Goal: Task Accomplishment & Management: Manage account settings

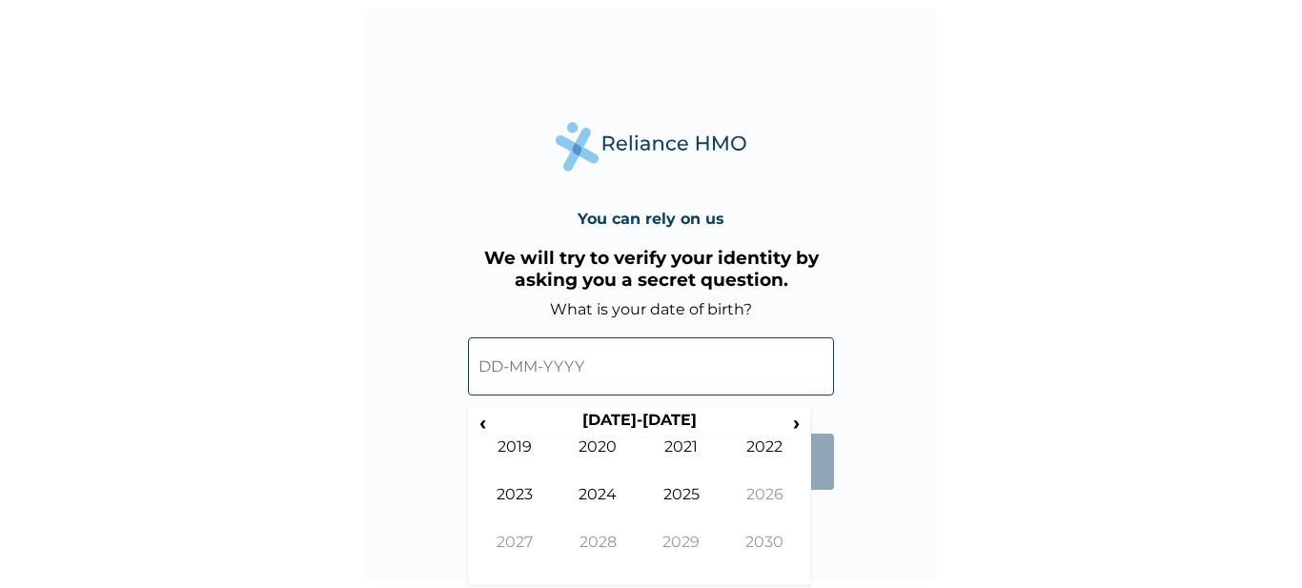
click at [594, 377] on input "text" at bounding box center [651, 366] width 366 height 58
click at [663, 426] on th "2020-2029" at bounding box center [639, 424] width 293 height 27
click at [491, 415] on span "‹" at bounding box center [483, 423] width 20 height 24
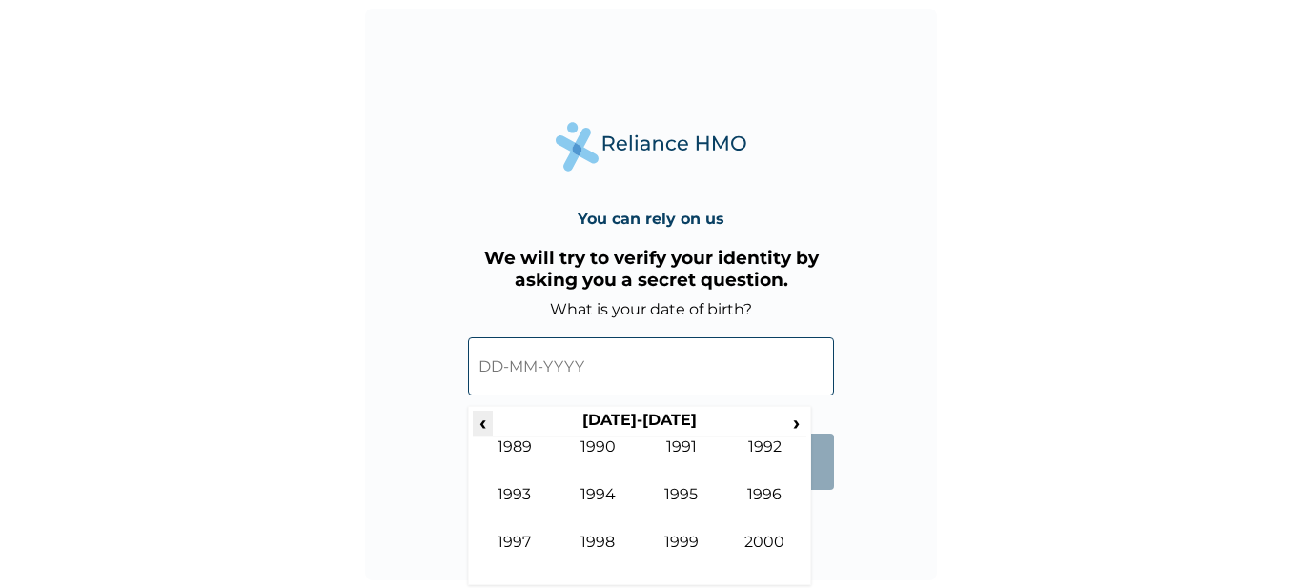
click at [491, 415] on span "‹" at bounding box center [483, 423] width 20 height 24
click at [792, 419] on span "›" at bounding box center [796, 423] width 21 height 24
click at [614, 537] on td "1998" at bounding box center [599, 557] width 84 height 48
click at [774, 553] on td "Dec" at bounding box center [765, 557] width 84 height 48
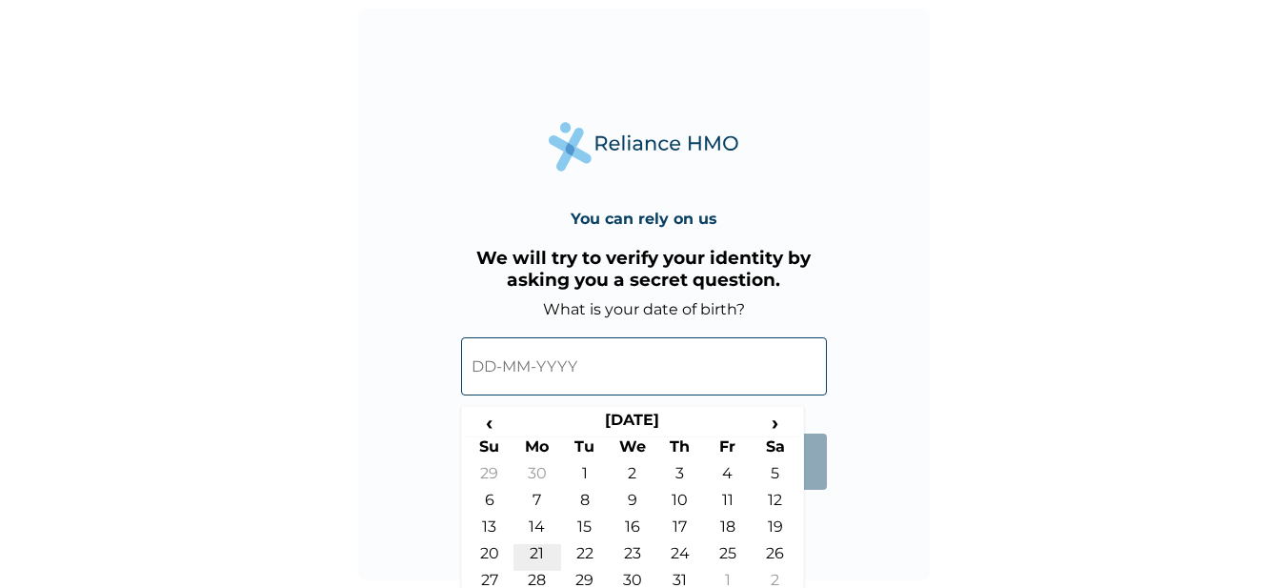
click at [540, 551] on td "21" at bounding box center [538, 557] width 48 height 27
type input "21-12-1998"
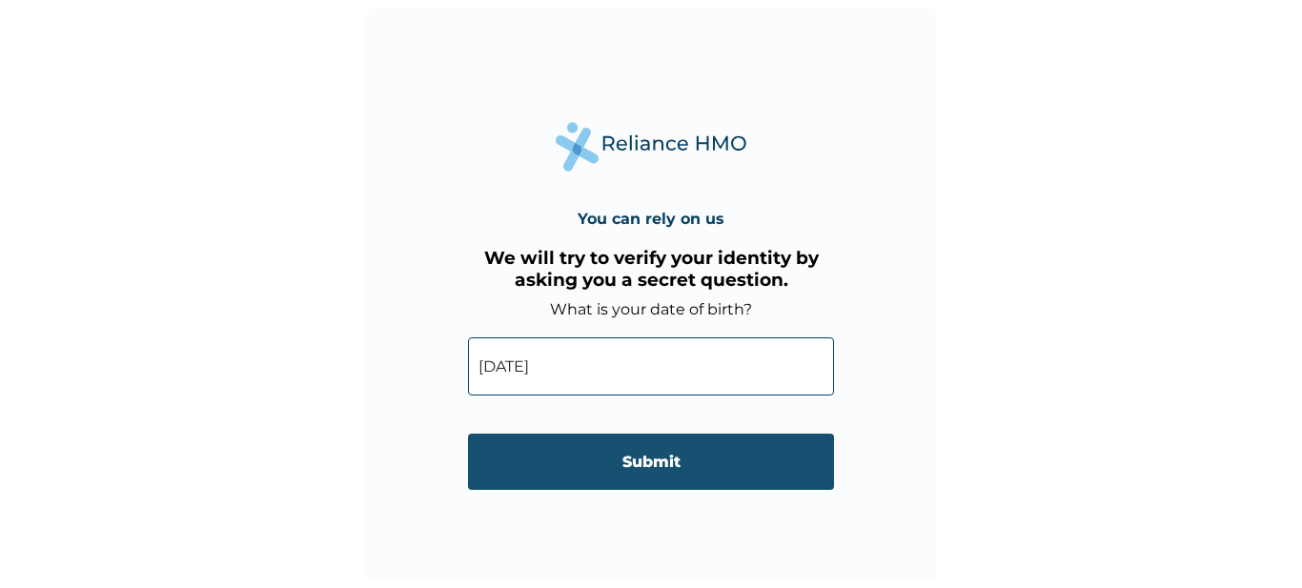
click at [663, 454] on input "Submit" at bounding box center [651, 462] width 366 height 56
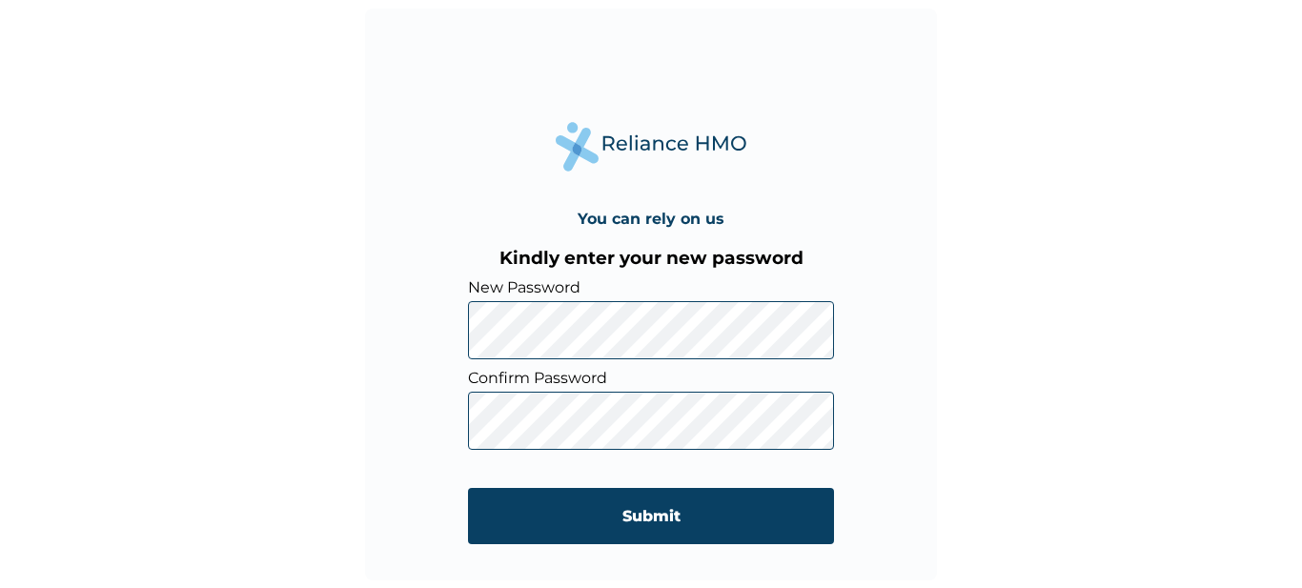
click at [459, 337] on div "You can rely on us Kindly enter your new password New Password Confirm Password…" at bounding box center [651, 295] width 572 height 572
click input "Submit" at bounding box center [651, 516] width 366 height 56
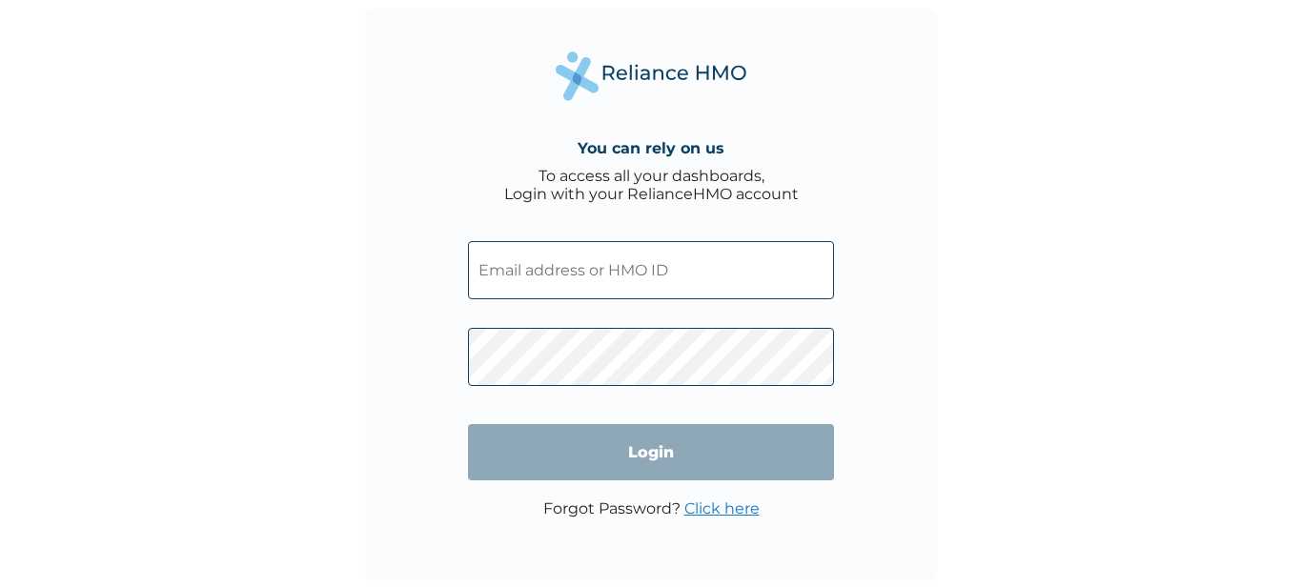
type input "yetunde.omotoye@zinsuadeshinaandco.com"
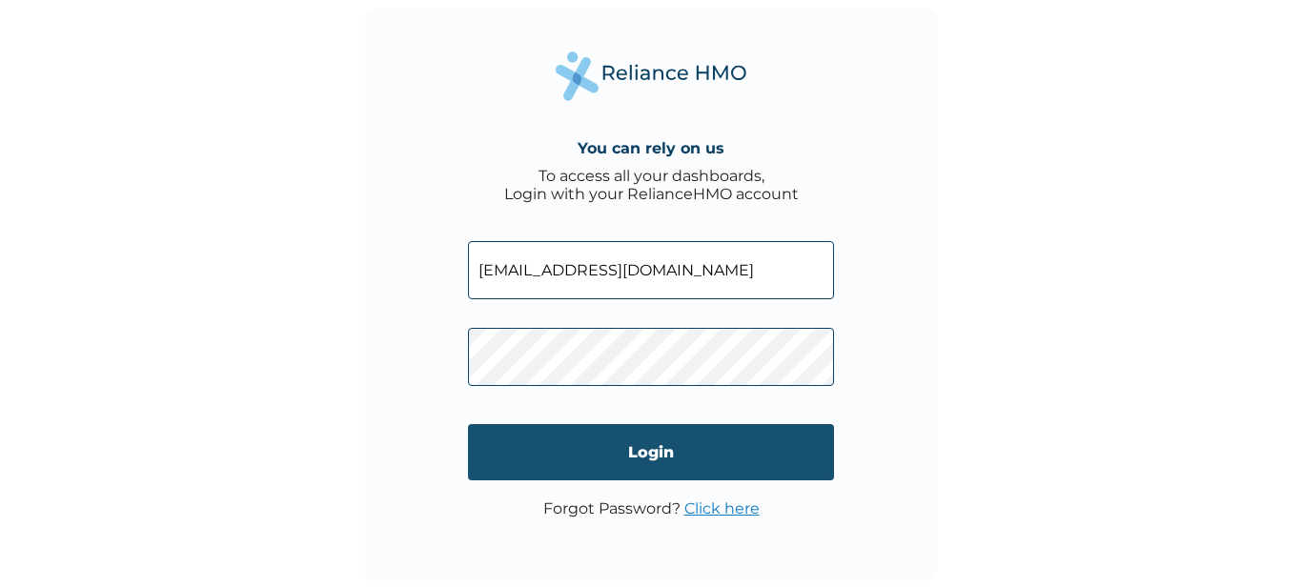
click at [648, 457] on input "Login" at bounding box center [651, 452] width 366 height 56
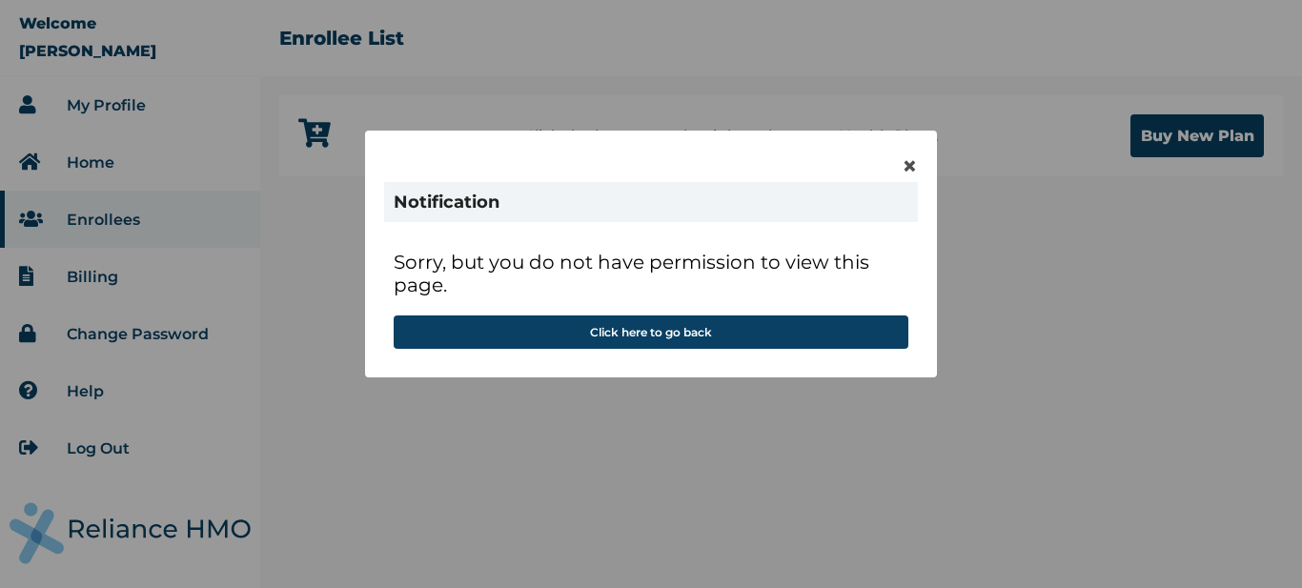
click at [740, 349] on div "Sorry, but you do not have permission to view this page. Click here to go back" at bounding box center [651, 299] width 534 height 117
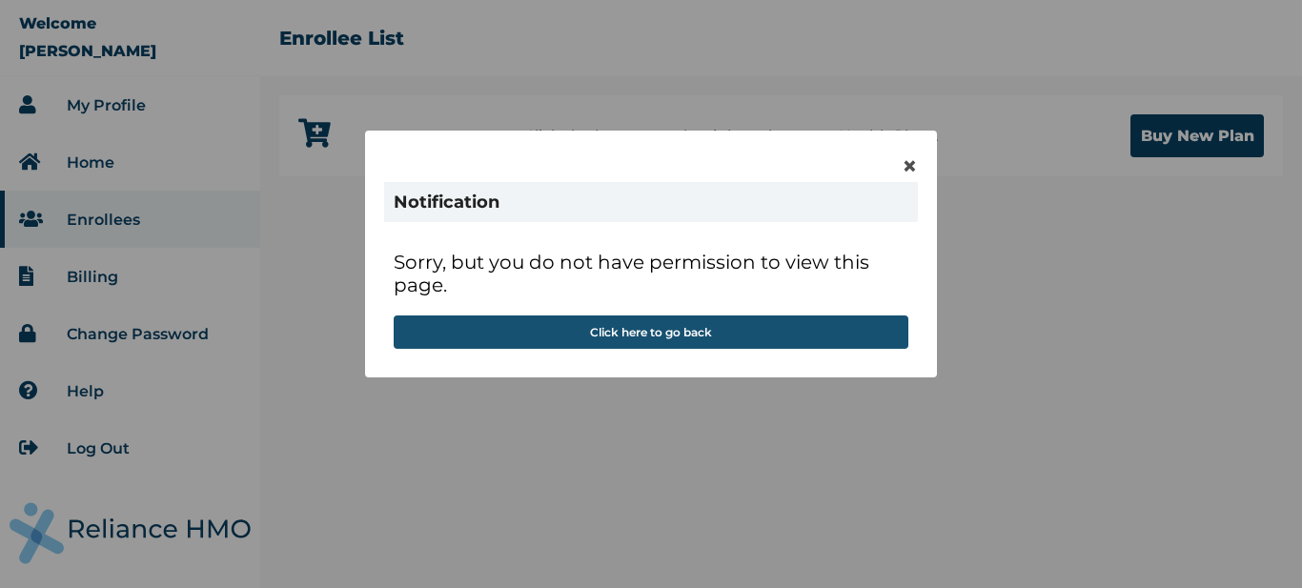
click at [725, 323] on button "Click here to go back" at bounding box center [651, 331] width 515 height 33
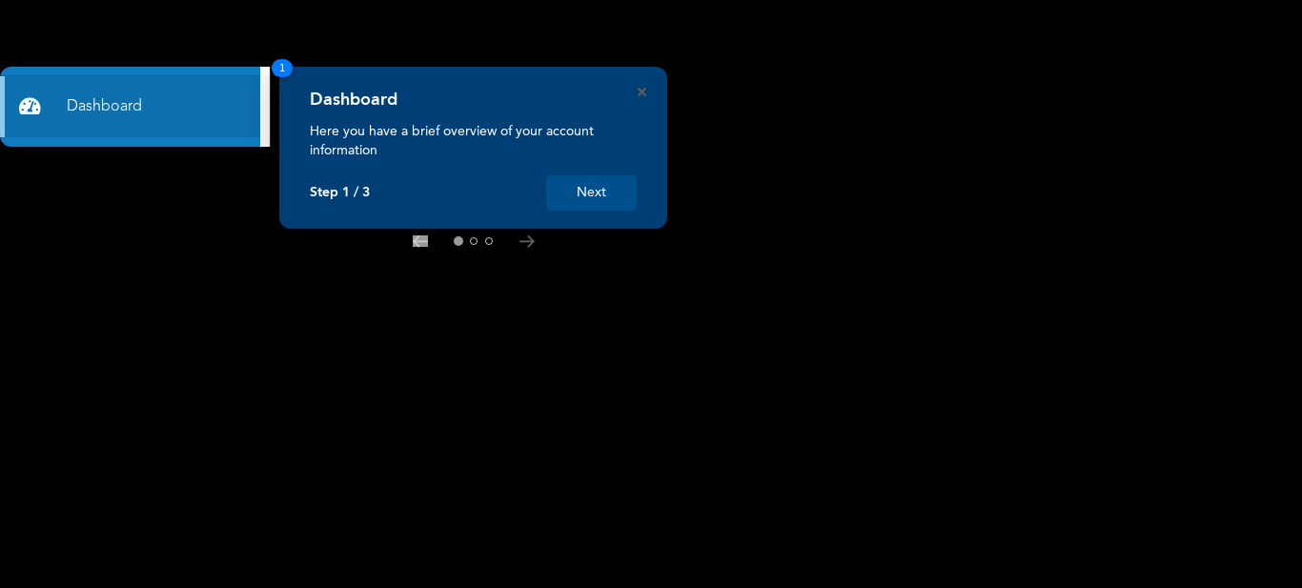
click at [592, 193] on button "Next" at bounding box center [591, 192] width 91 height 35
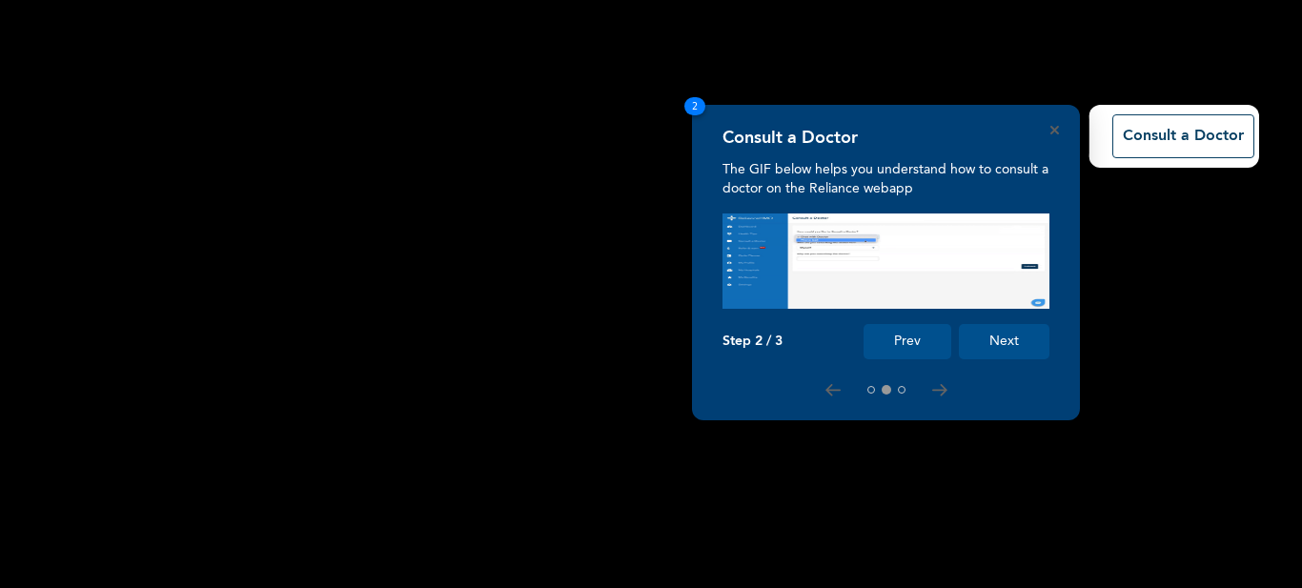
click at [1033, 335] on button "Next" at bounding box center [1004, 341] width 91 height 35
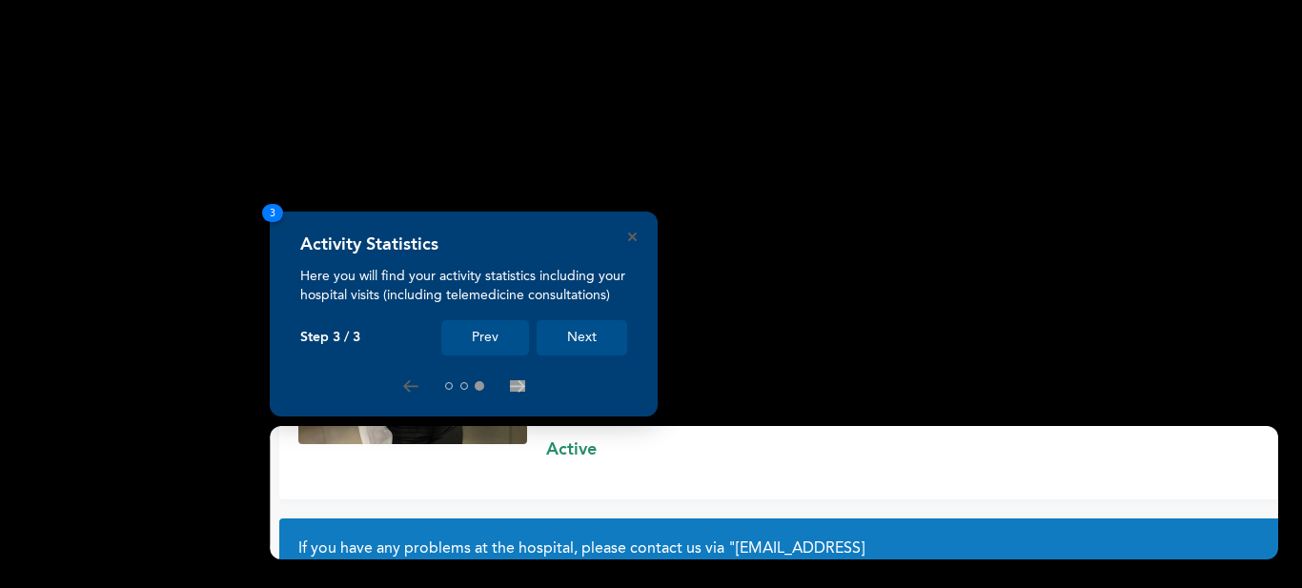
scroll to position [163, 0]
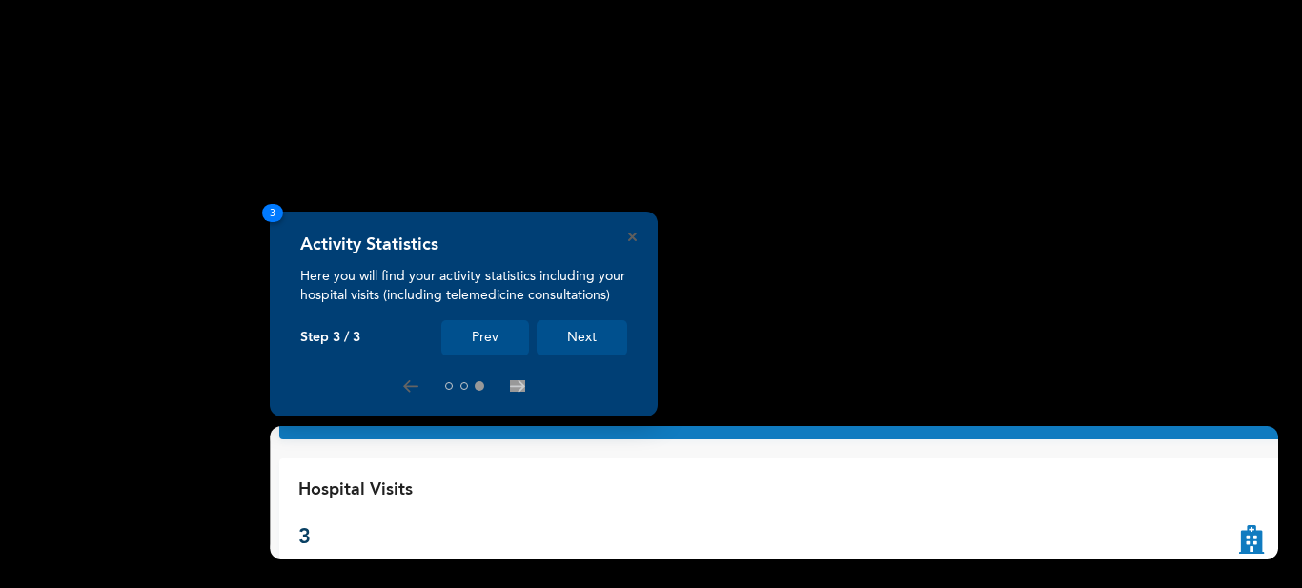
click at [598, 334] on button "Next" at bounding box center [582, 337] width 91 height 35
